Goal: Task Accomplishment & Management: Complete application form

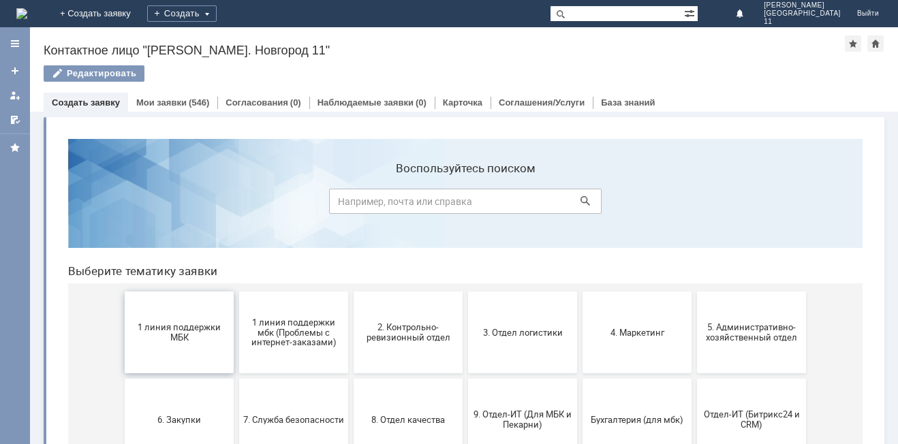
click at [163, 313] on button "1 линия поддержки МБК" at bounding box center [179, 333] width 109 height 82
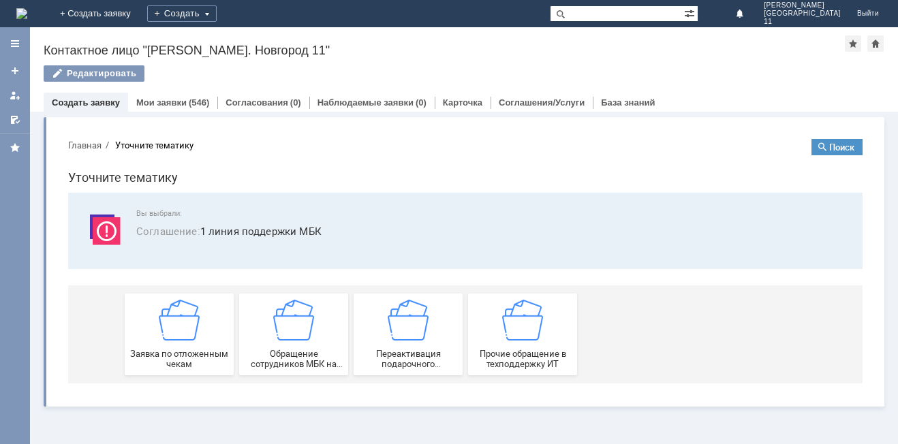
click at [106, 422] on div "Витрина услуг" at bounding box center [464, 278] width 868 height 332
click at [189, 308] on img at bounding box center [179, 320] width 41 height 41
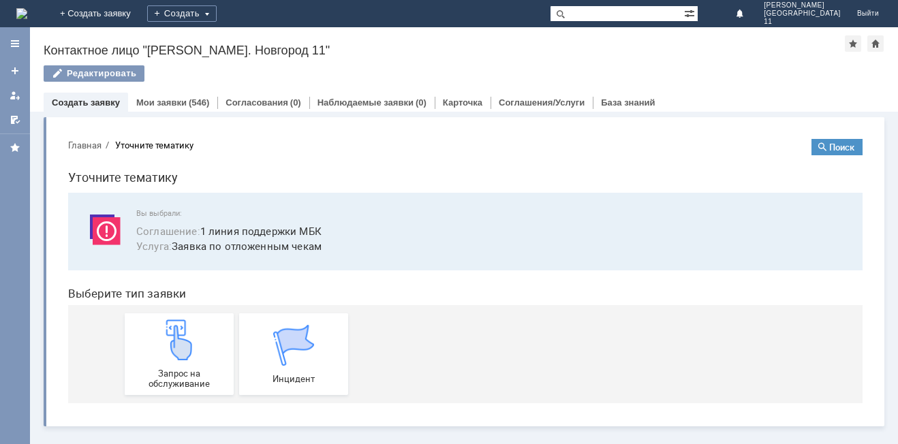
click at [189, 308] on div "Запрос на обслуживание Инцидент" at bounding box center [468, 354] width 687 height 98
click at [185, 349] on img at bounding box center [179, 340] width 41 height 41
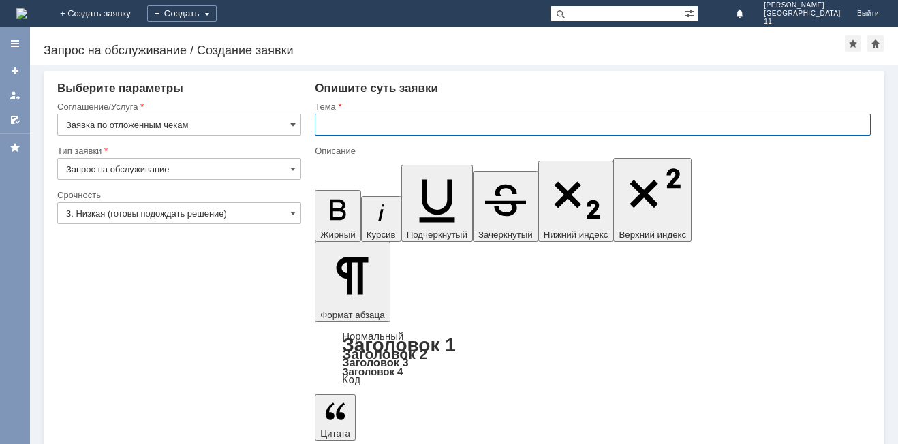
click at [382, 123] on input "text" at bounding box center [593, 125] width 556 height 22
type input "прошу удалить отложенные чеки"
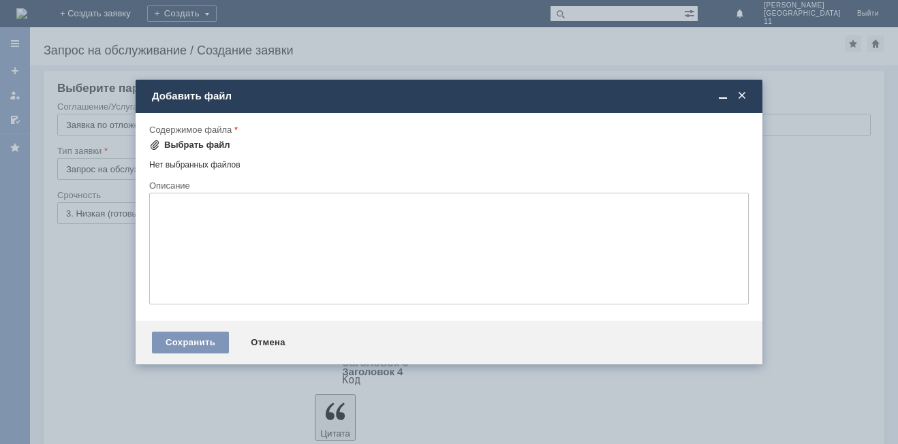
click at [177, 148] on div "Выбрать файл" at bounding box center [197, 145] width 66 height 11
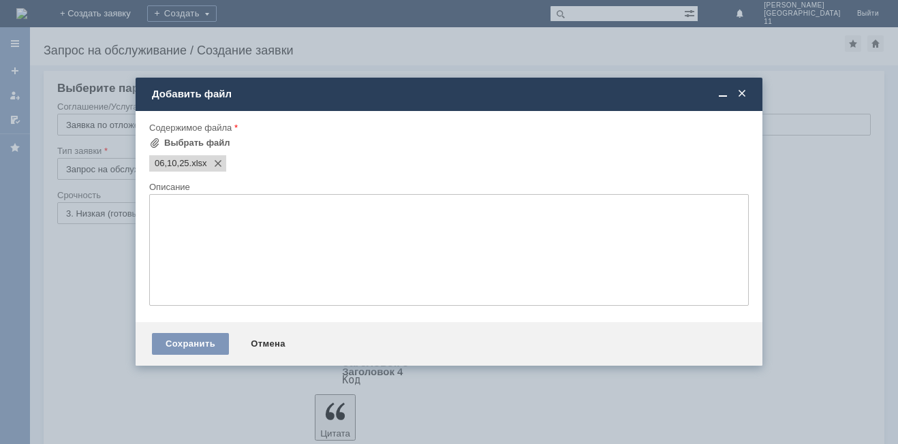
scroll to position [0, 0]
click at [184, 349] on div "Сохранить" at bounding box center [190, 344] width 77 height 22
